Goal: Communication & Community: Answer question/provide support

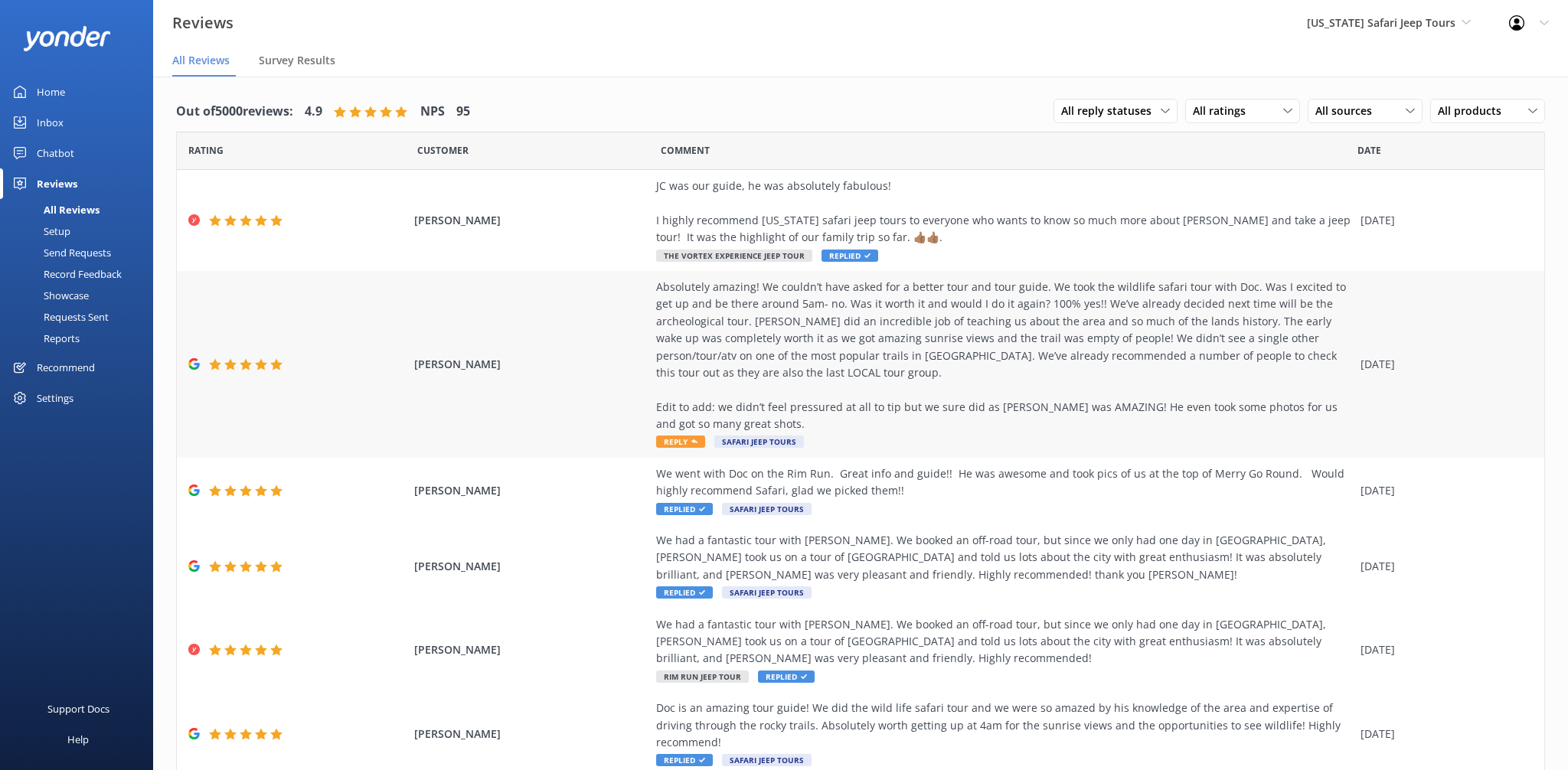
scroll to position [16, 0]
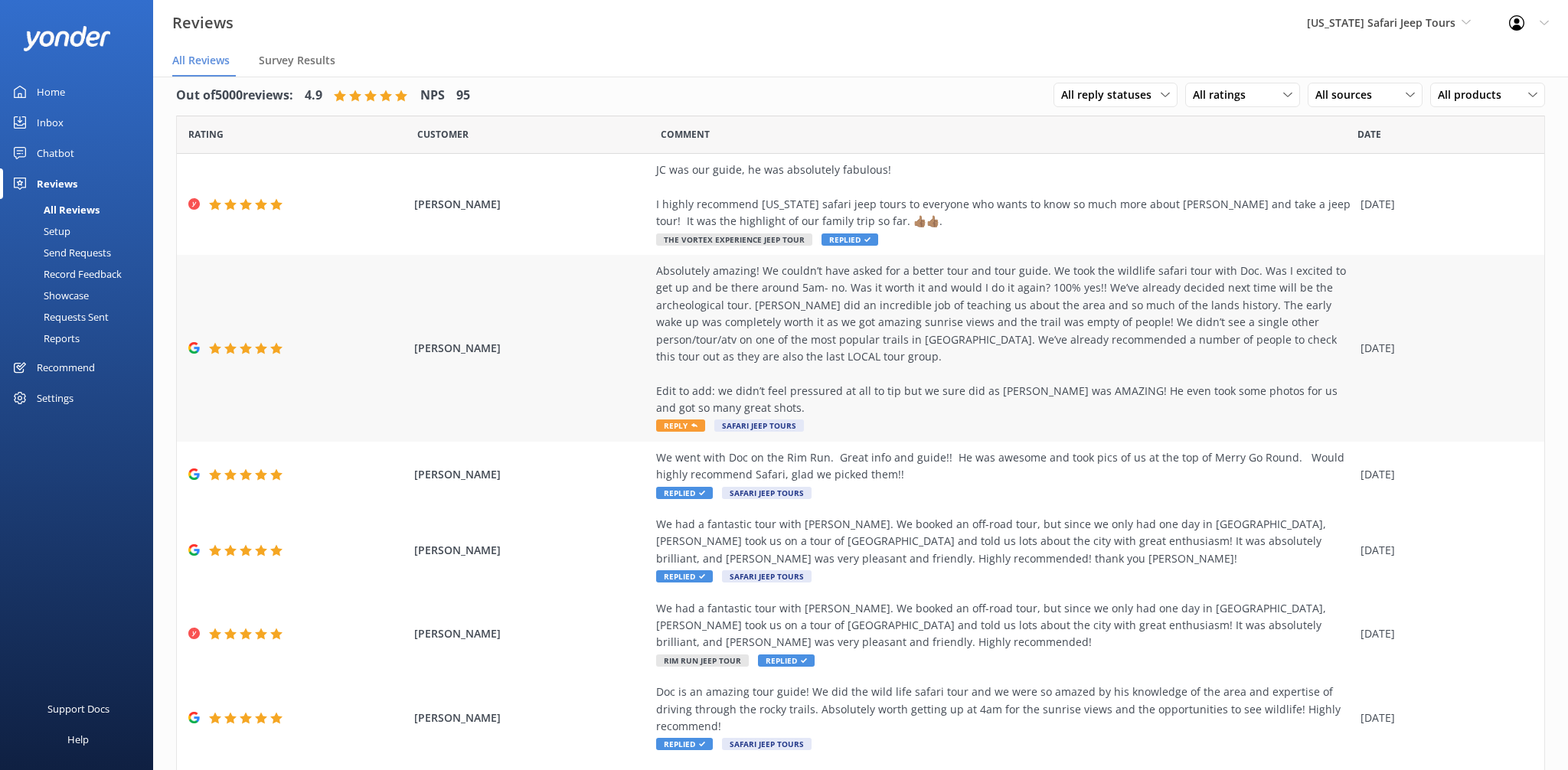
click at [799, 295] on div "Absolutely amazing! We couldn’t have asked for a better tour and tour guide. We…" at bounding box center [1005, 340] width 697 height 155
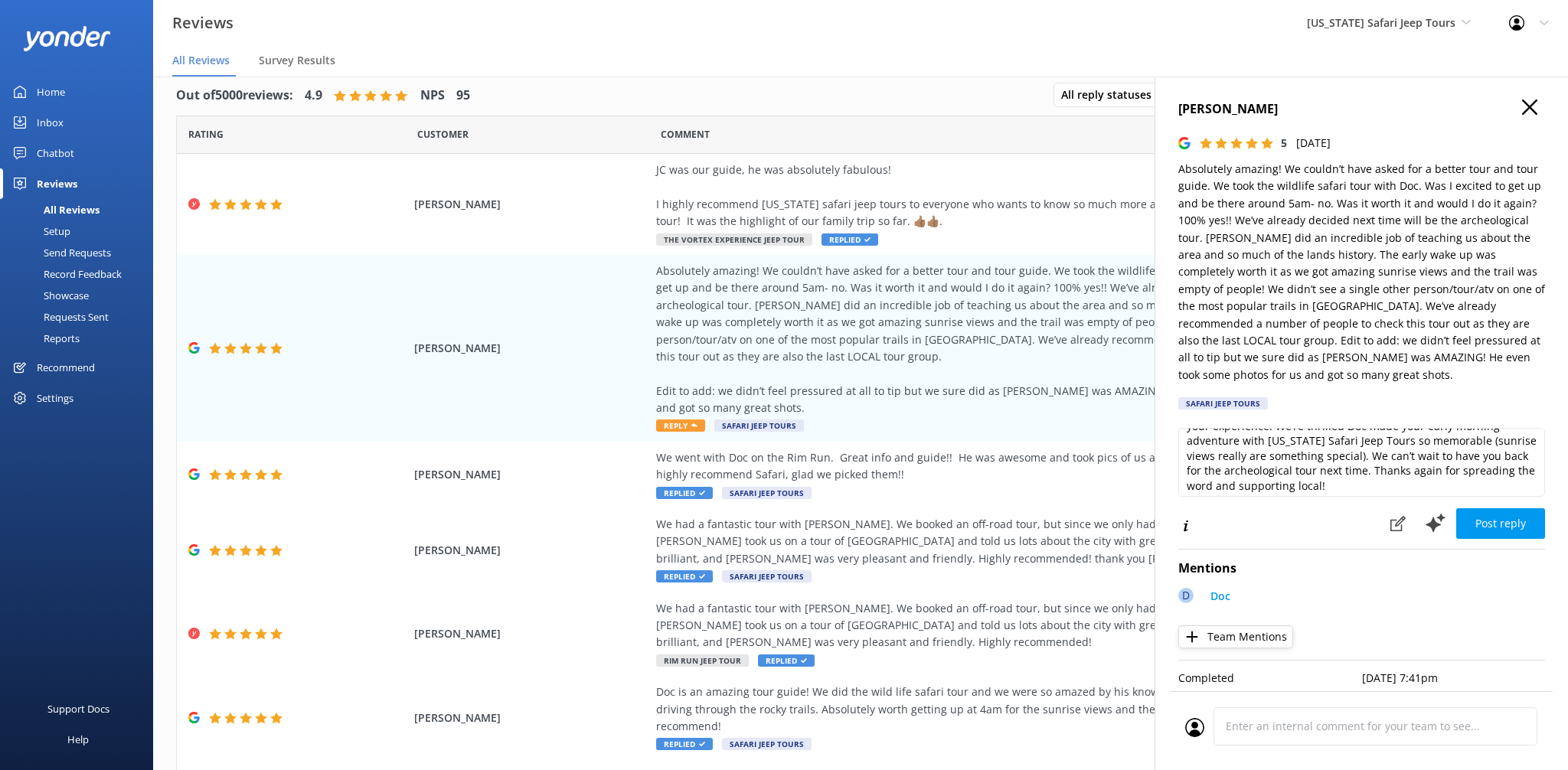
scroll to position [38, 0]
click at [1329, 466] on textarea "Wow, what an awesome review—thank you so much for sharing your experience! We’r…" at bounding box center [1362, 462] width 367 height 69
click at [1384, 475] on textarea "Wow, what an awesome review—thank you so much for sharing your experience! We’r…" at bounding box center [1362, 462] width 367 height 69
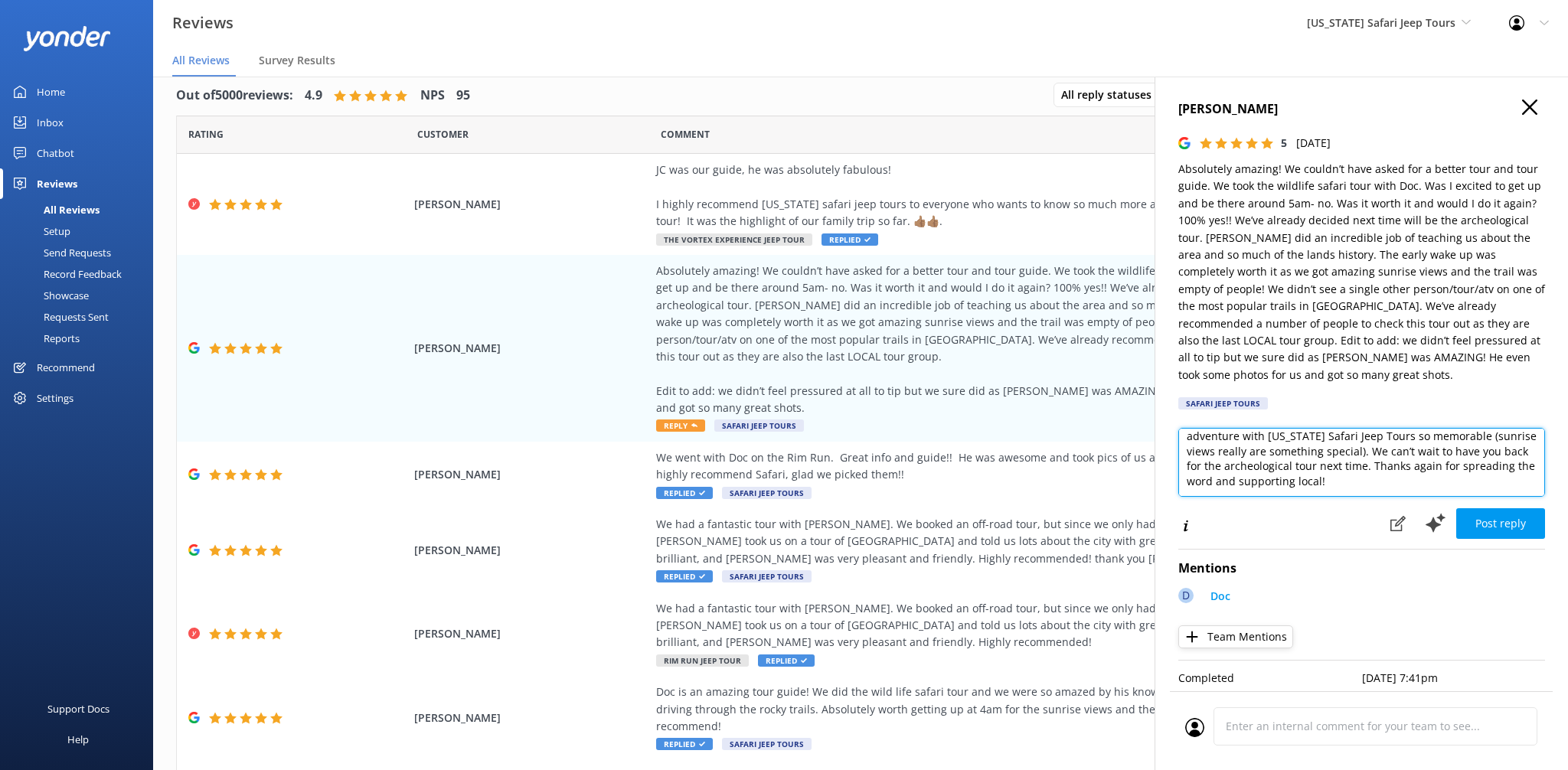
paste textarea "- ZacK"
type textarea "Wow, what an awesome review—thank you so much for sharing your experience! We’r…"
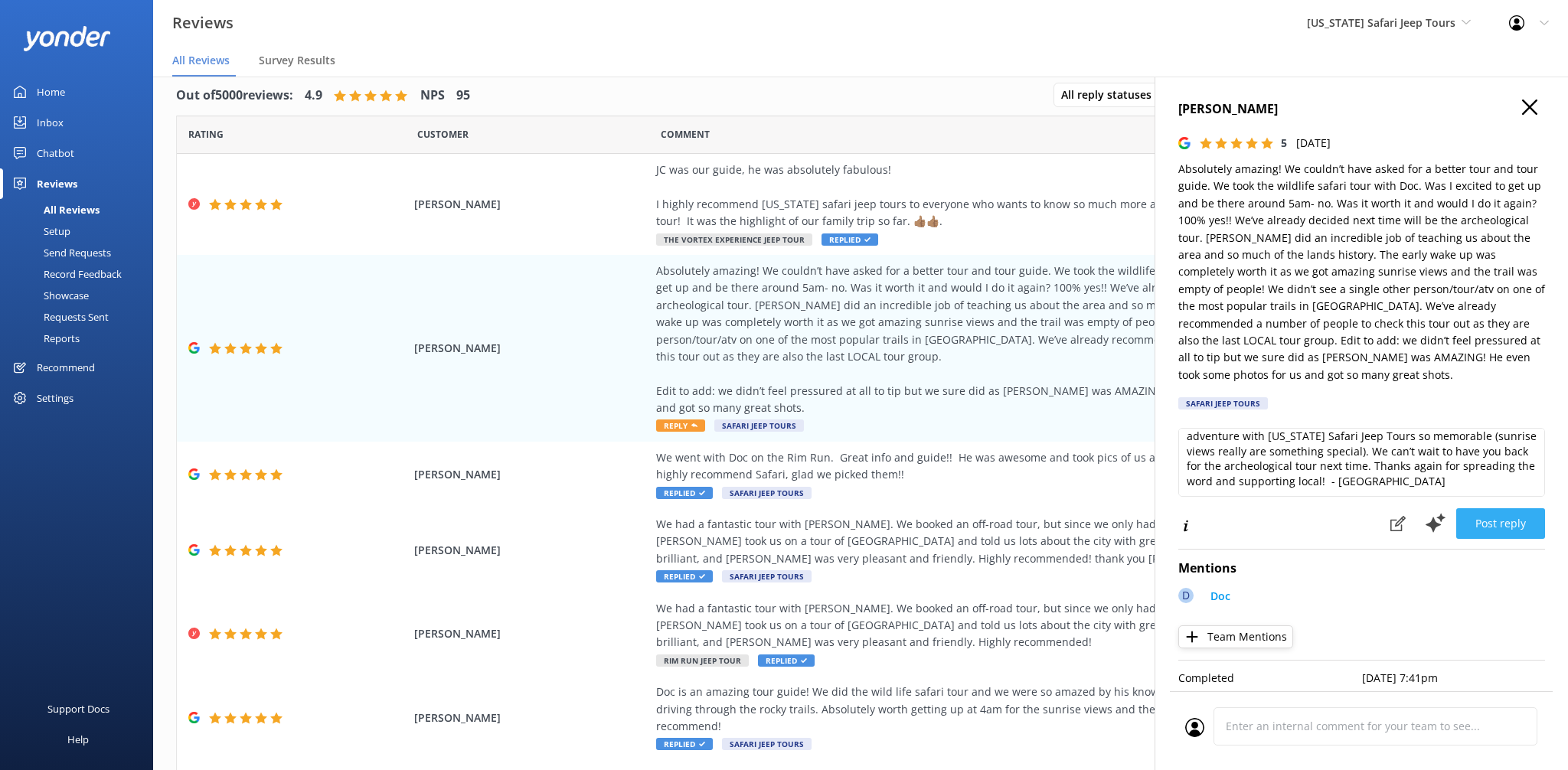
click at [1509, 508] on button "Post reply" at bounding box center [1501, 523] width 89 height 31
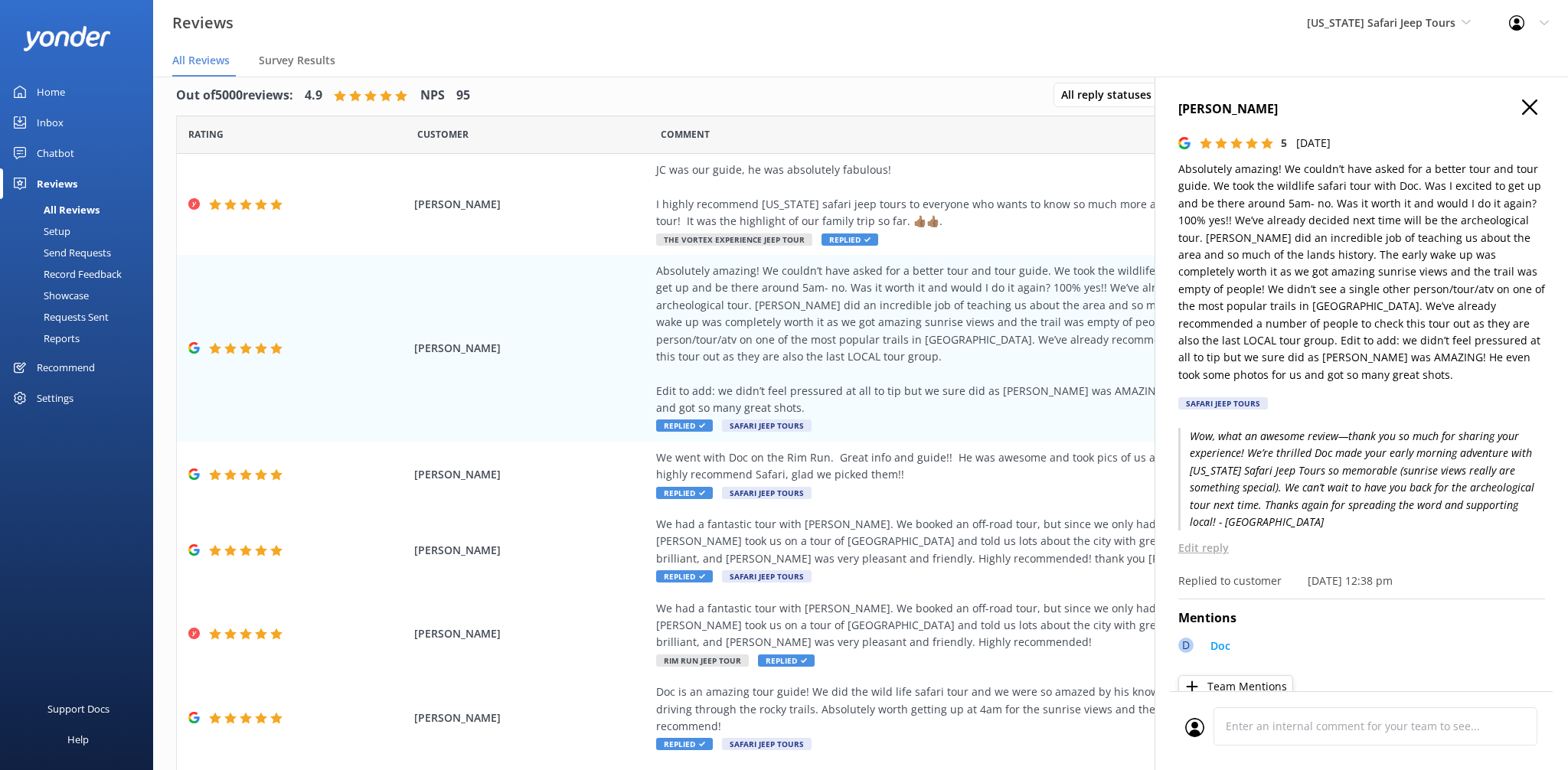
click at [1532, 100] on icon "button" at bounding box center [1530, 107] width 15 height 15
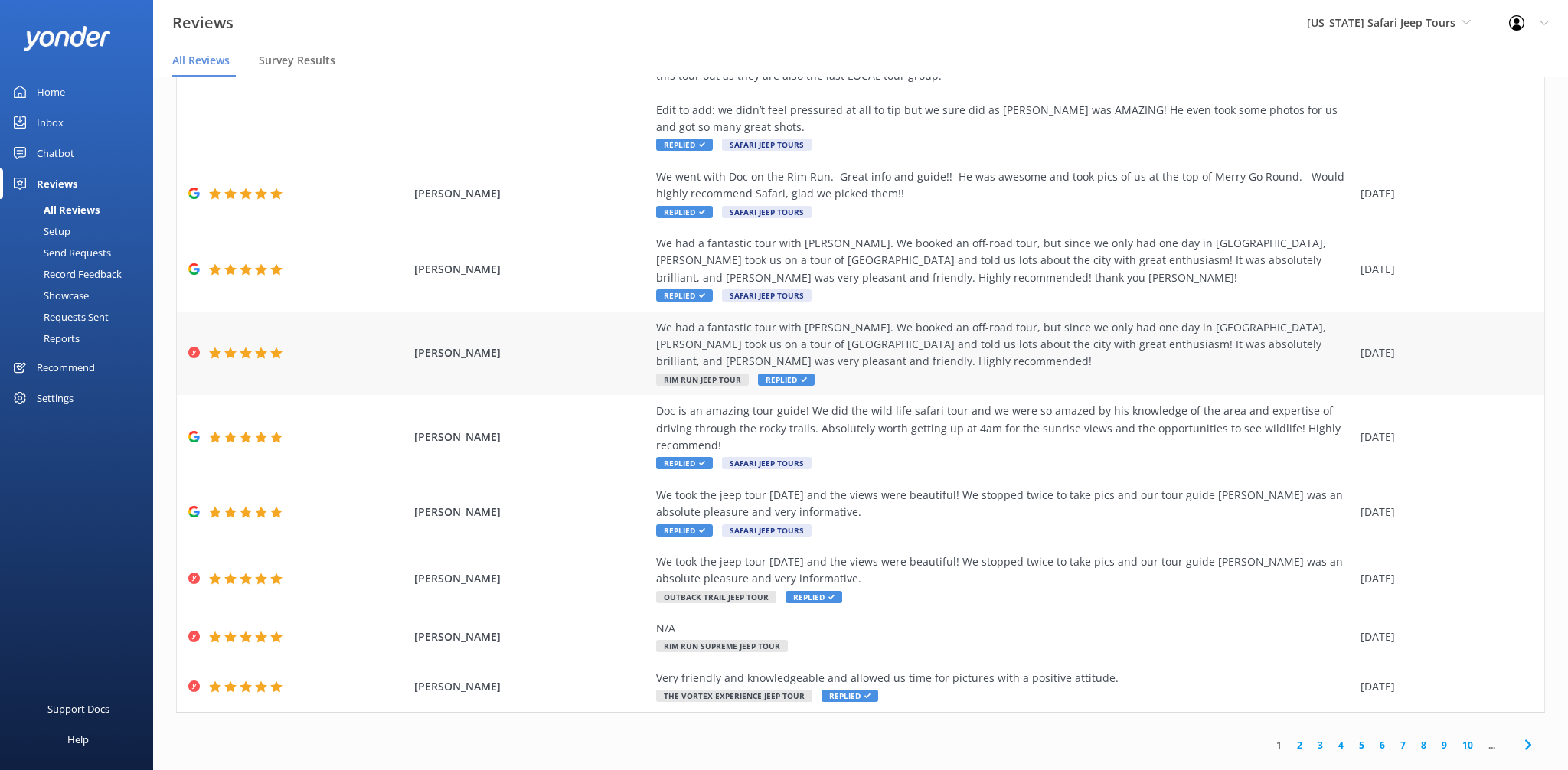
scroll to position [31, 0]
